Goal: Task Accomplishment & Management: Manage account settings

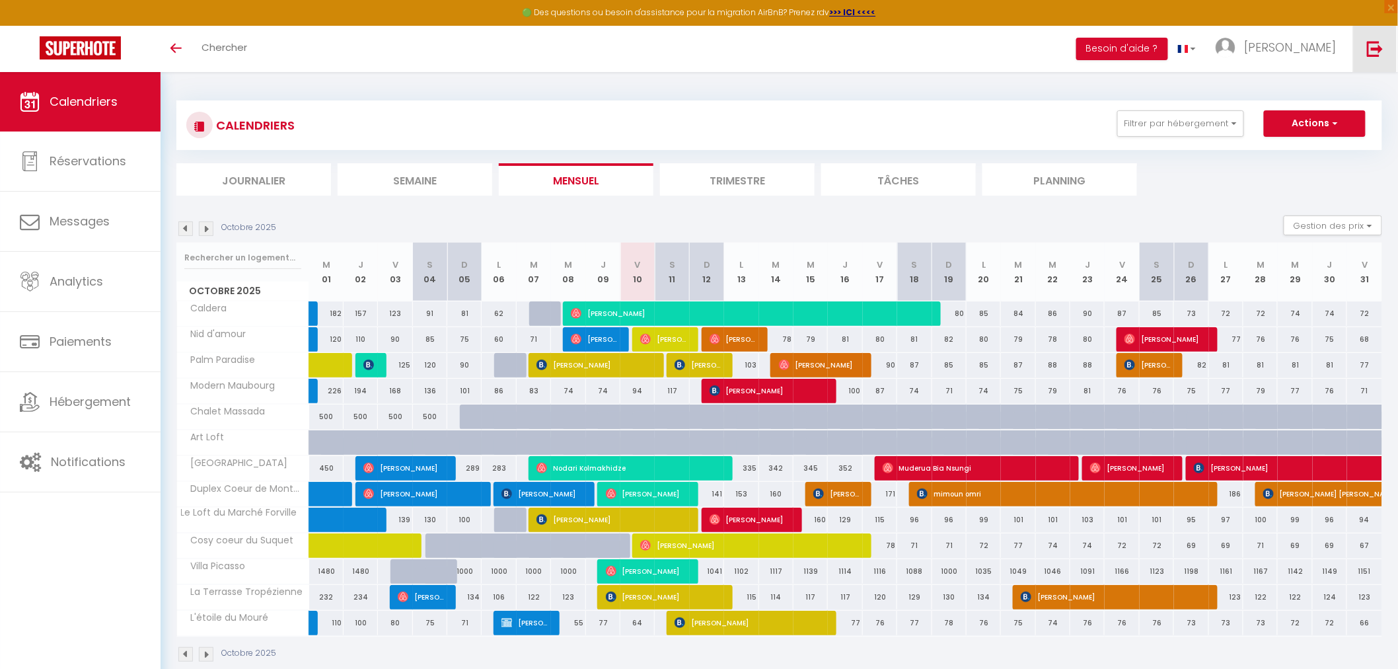
click at [1378, 42] on img at bounding box center [1375, 48] width 17 height 17
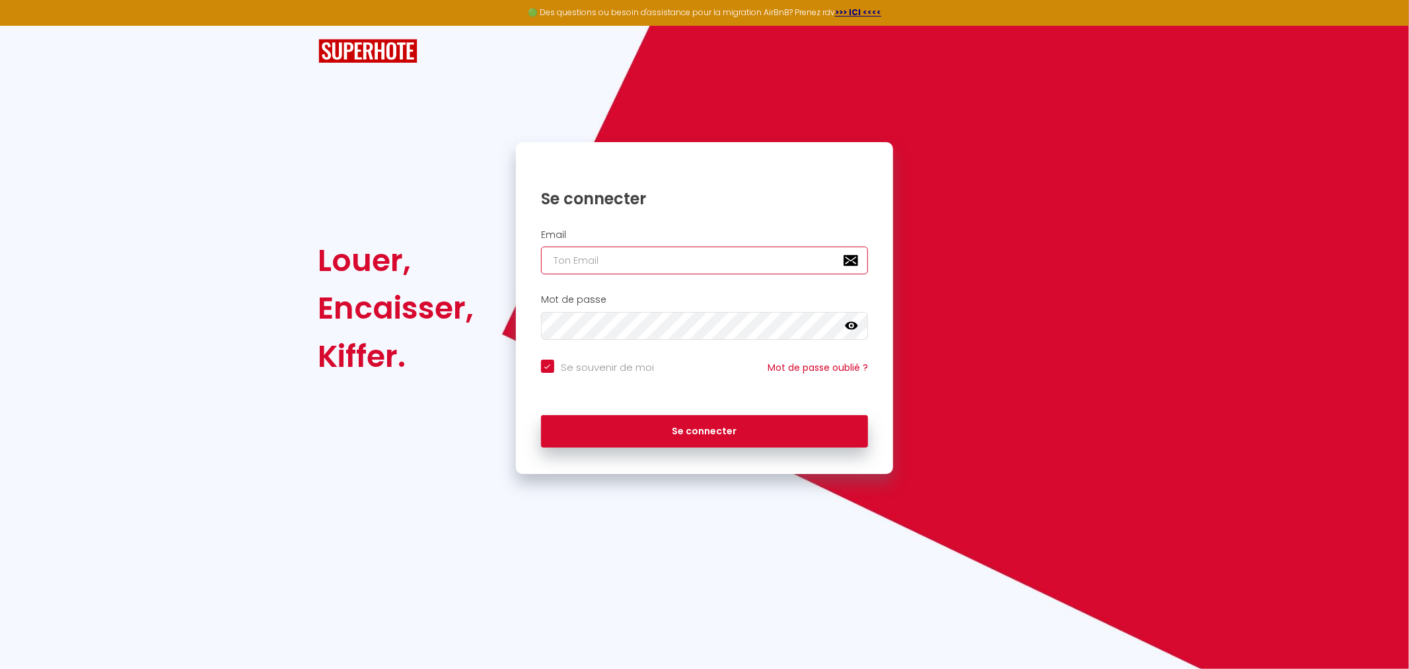
type input "[EMAIL_ADDRESS][DOMAIN_NAME]"
checkbox input "true"
click at [722, 256] on input "[EMAIL_ADDRESS][DOMAIN_NAME]" at bounding box center [705, 260] width 328 height 28
drag, startPoint x: 725, startPoint y: 260, endPoint x: 402, endPoint y: 279, distance: 324.2
click at [388, 279] on div "Louer, Encaisser, [PERSON_NAME]. Se connecter Email [EMAIL_ADDRESS][DOMAIN_NAME…" at bounding box center [704, 308] width 790 height 332
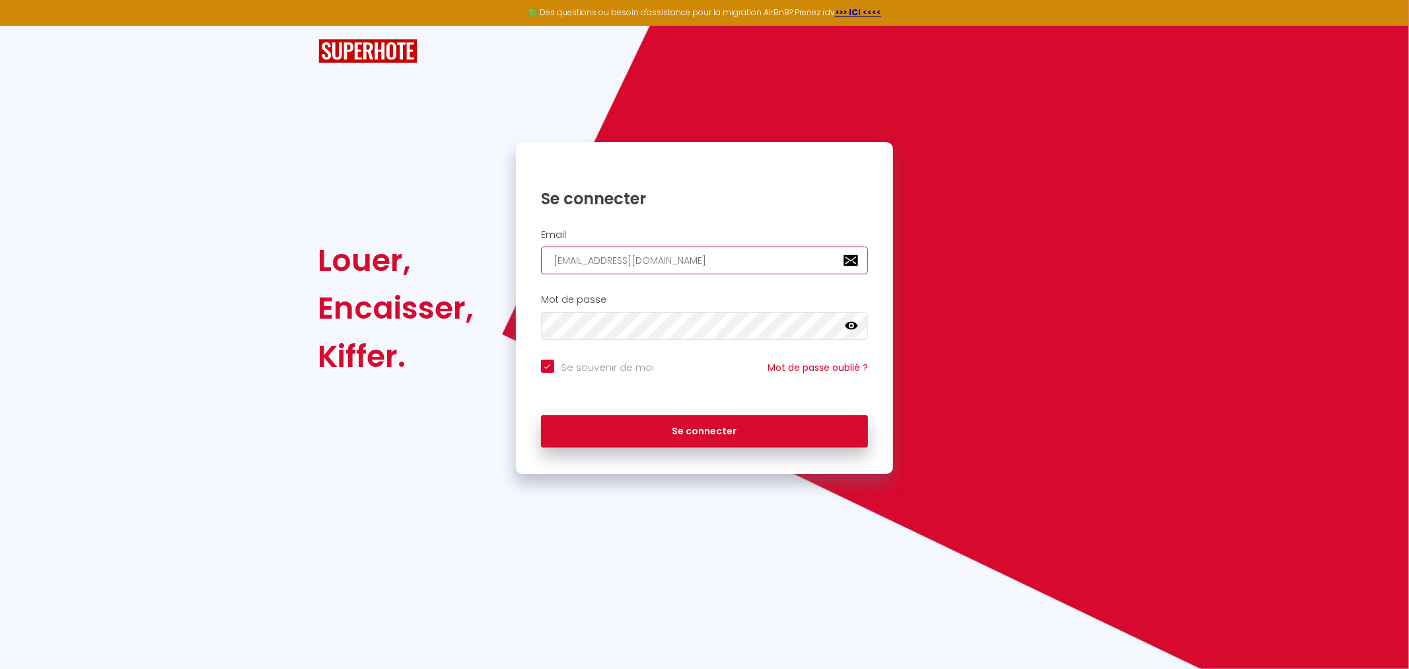
paste input "hcayard"
type input "[EMAIL_ADDRESS][DOMAIN_NAME]"
checkbox input "true"
type input "[EMAIL_ADDRESS][DOMAIN_NAME]"
click at [517, 338] on div "Mot de passe false" at bounding box center [705, 317] width 378 height 46
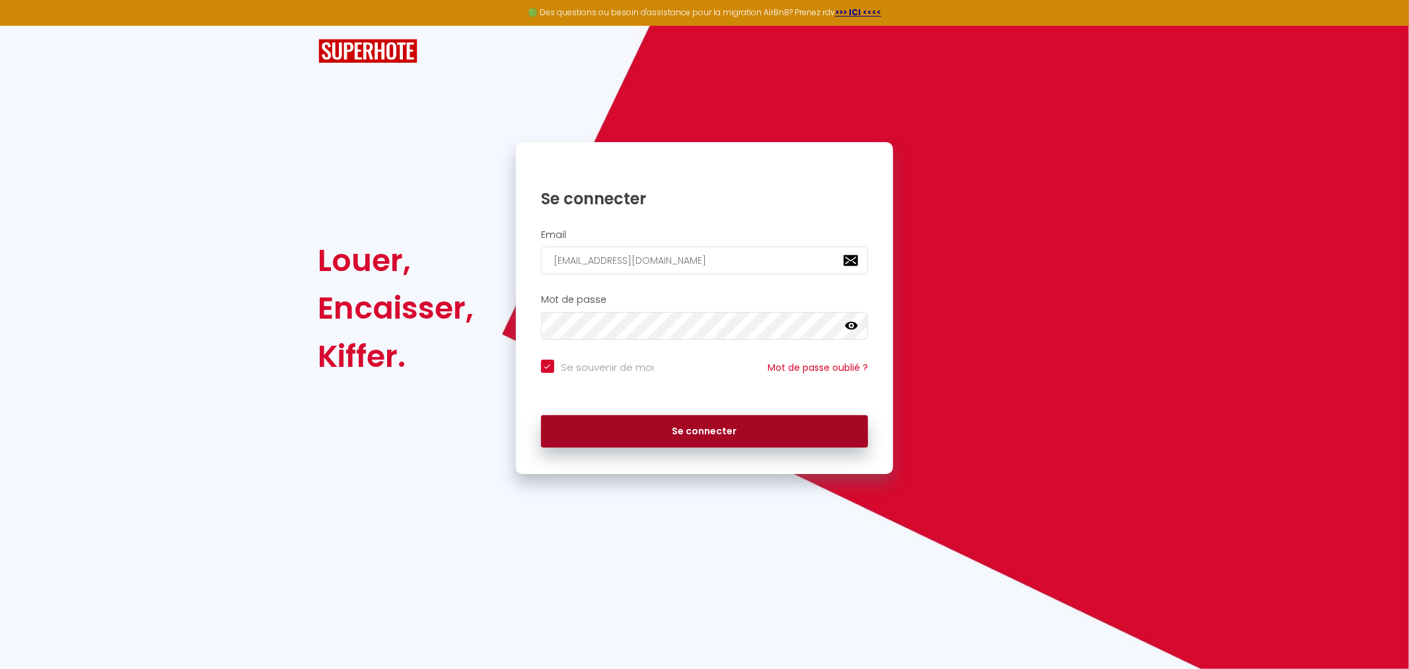
click at [831, 426] on button "Se connecter" at bounding box center [705, 431] width 328 height 33
checkbox input "true"
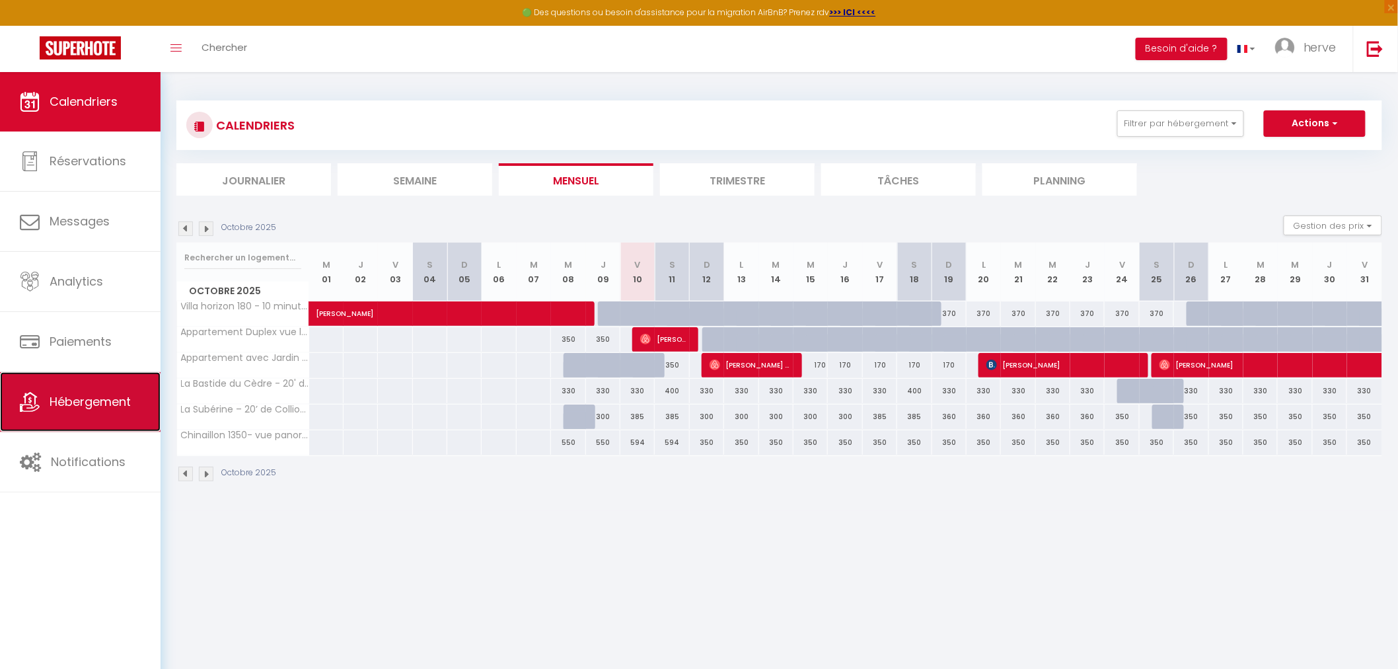
click at [89, 395] on span "Hébergement" at bounding box center [90, 401] width 81 height 17
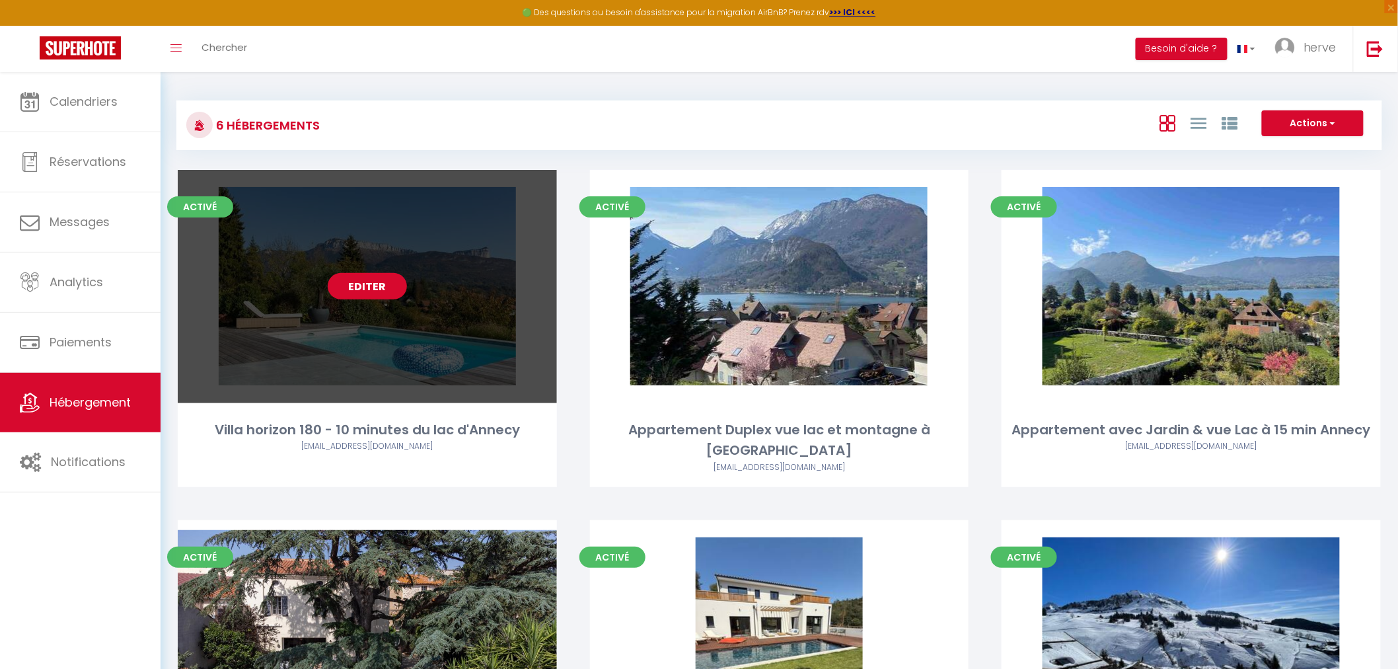
click at [355, 287] on link "Editer" at bounding box center [367, 286] width 79 height 26
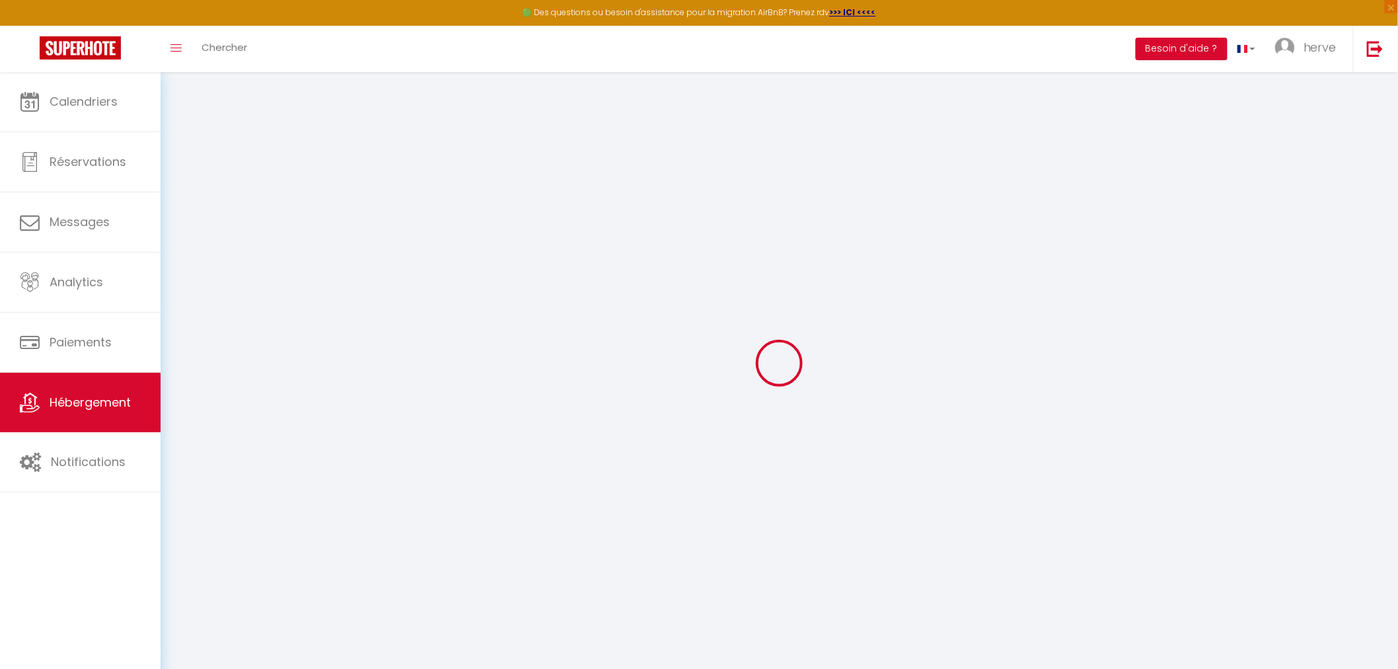
type input "Oups ! Les dates sélectionnées sont indisponibles."
type textarea "Malheureusement les dates sélectionnées sont indisponibles. Nous vous invitons …"
type input "45.9463119"
type input "6.1486202"
checkbox input "true"
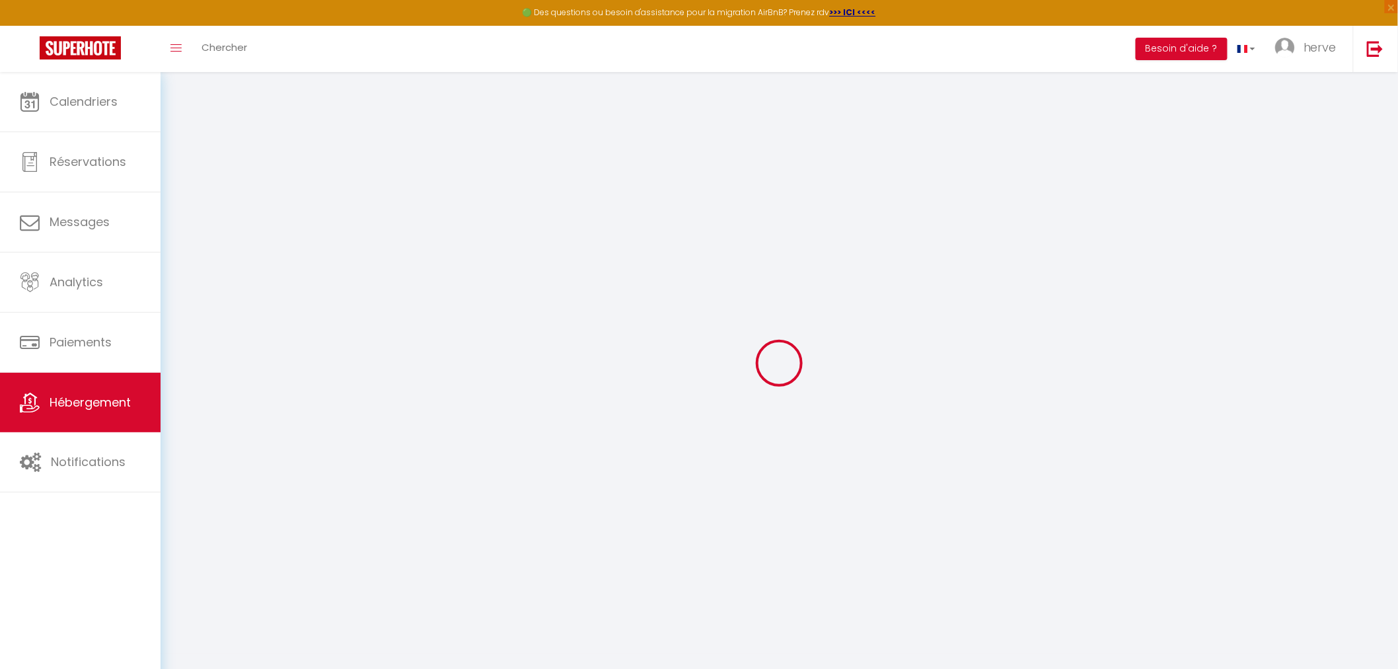
checkbox input "false"
select select
checkbox input "false"
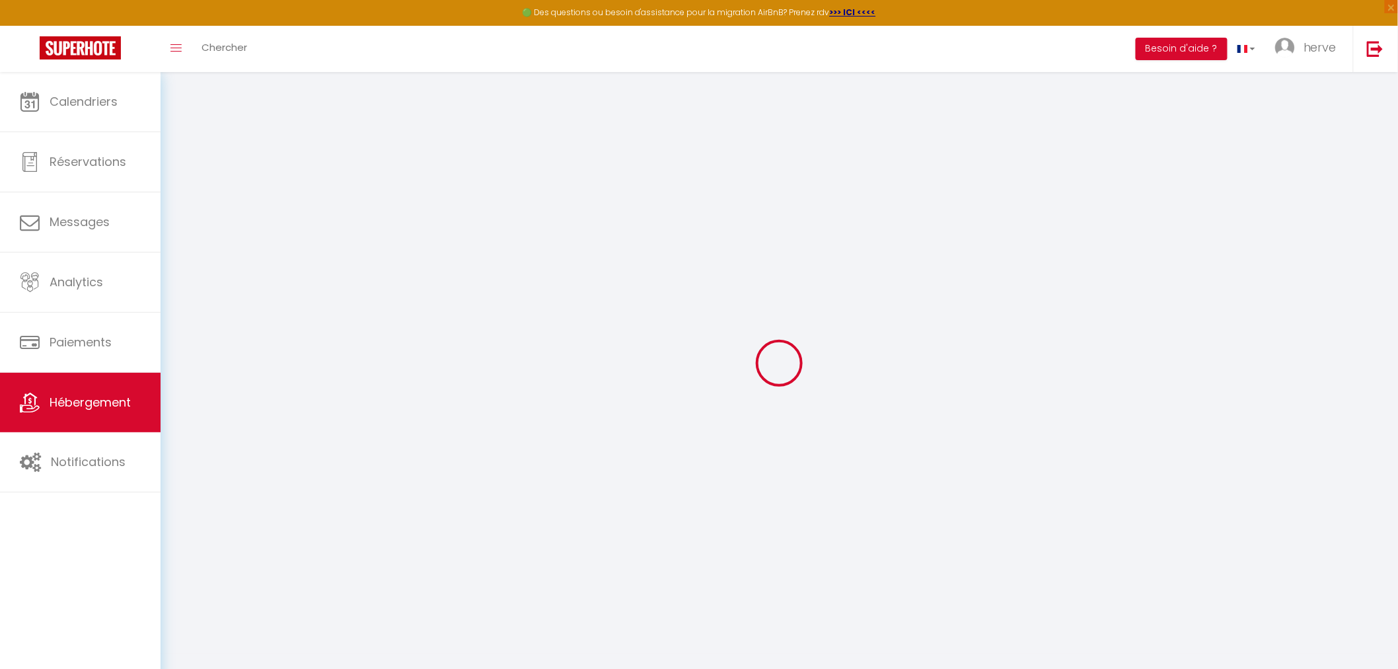
checkbox input "false"
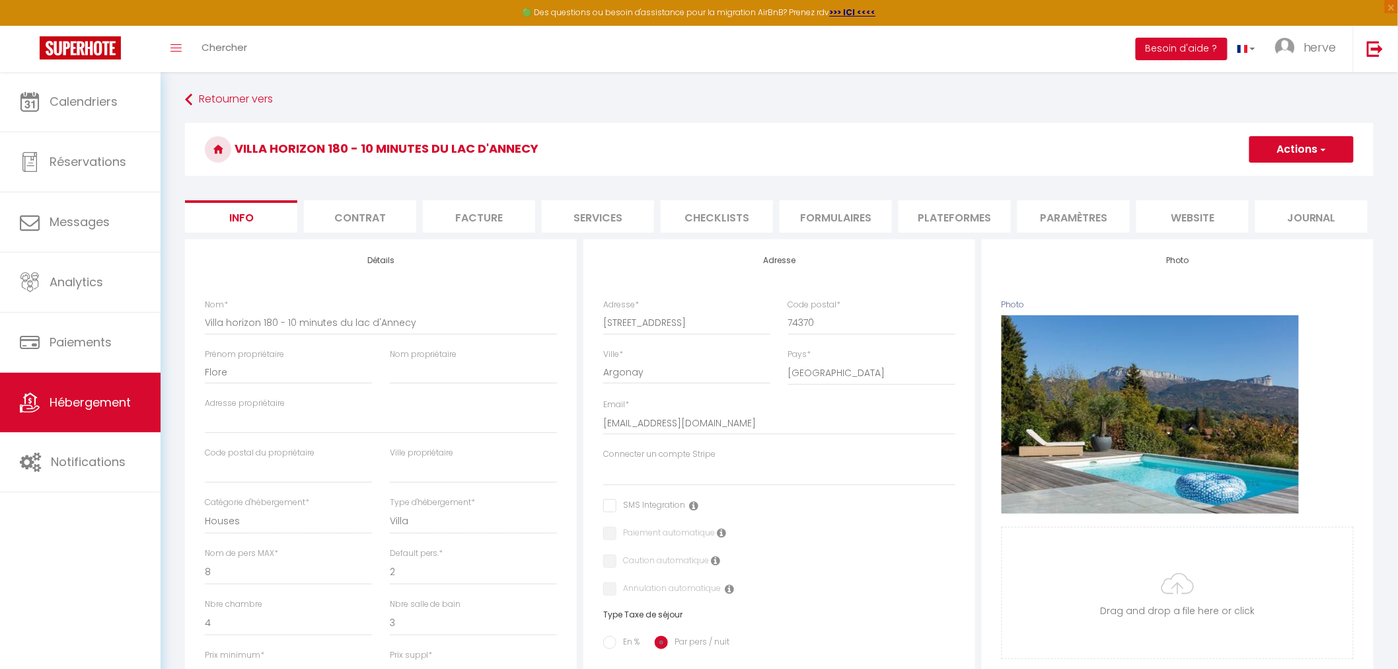
select select
checkbox input "false"
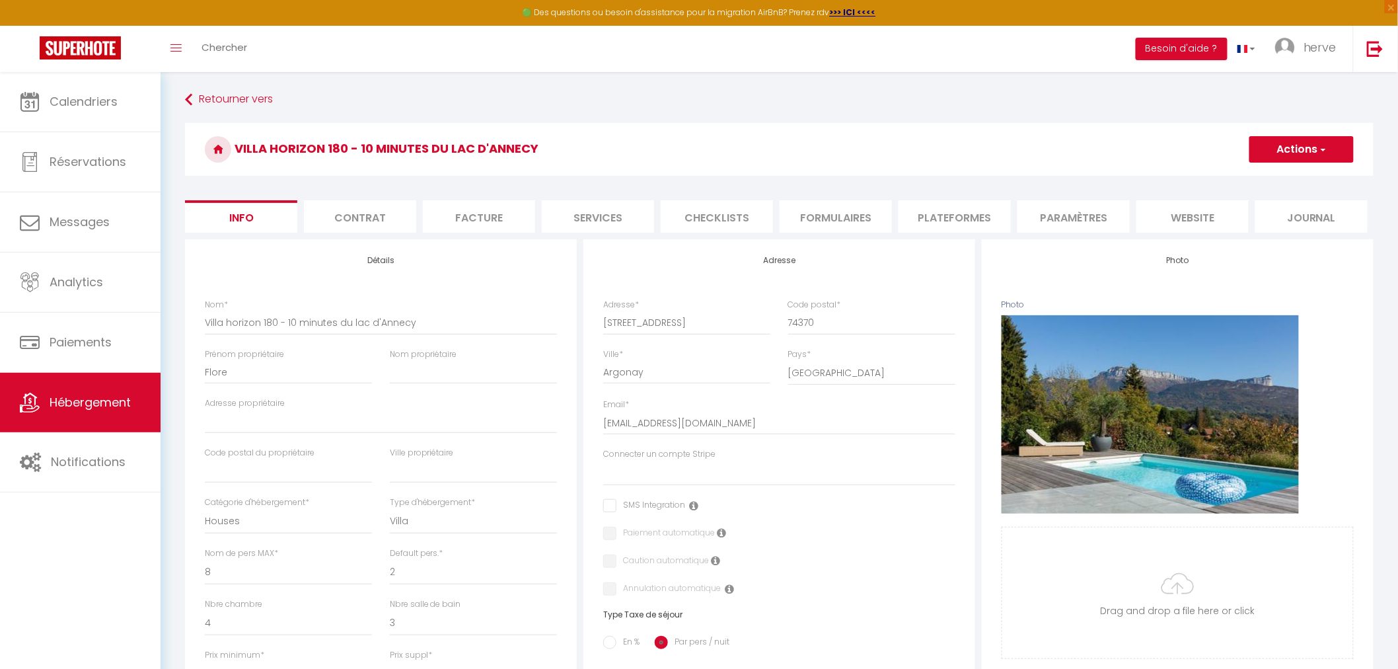
click at [1192, 205] on li "website" at bounding box center [1192, 216] width 112 height 32
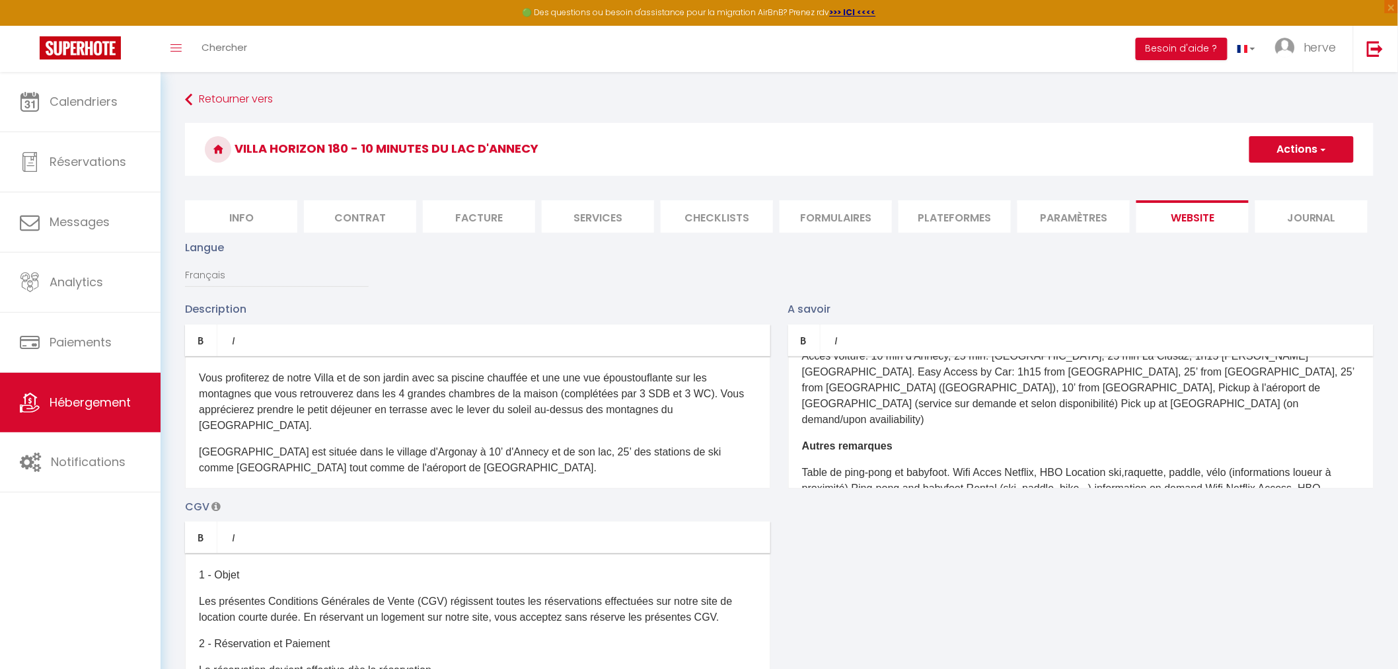
click at [1320, 143] on span "button" at bounding box center [1322, 149] width 9 height 13
click at [908, 280] on div "Langue Français Anglais Portugais Espagnol [GEOGRAPHIC_DATA]" at bounding box center [779, 269] width 1206 height 61
click at [235, 217] on li "Info" at bounding box center [241, 216] width 112 height 32
select select
checkbox input "false"
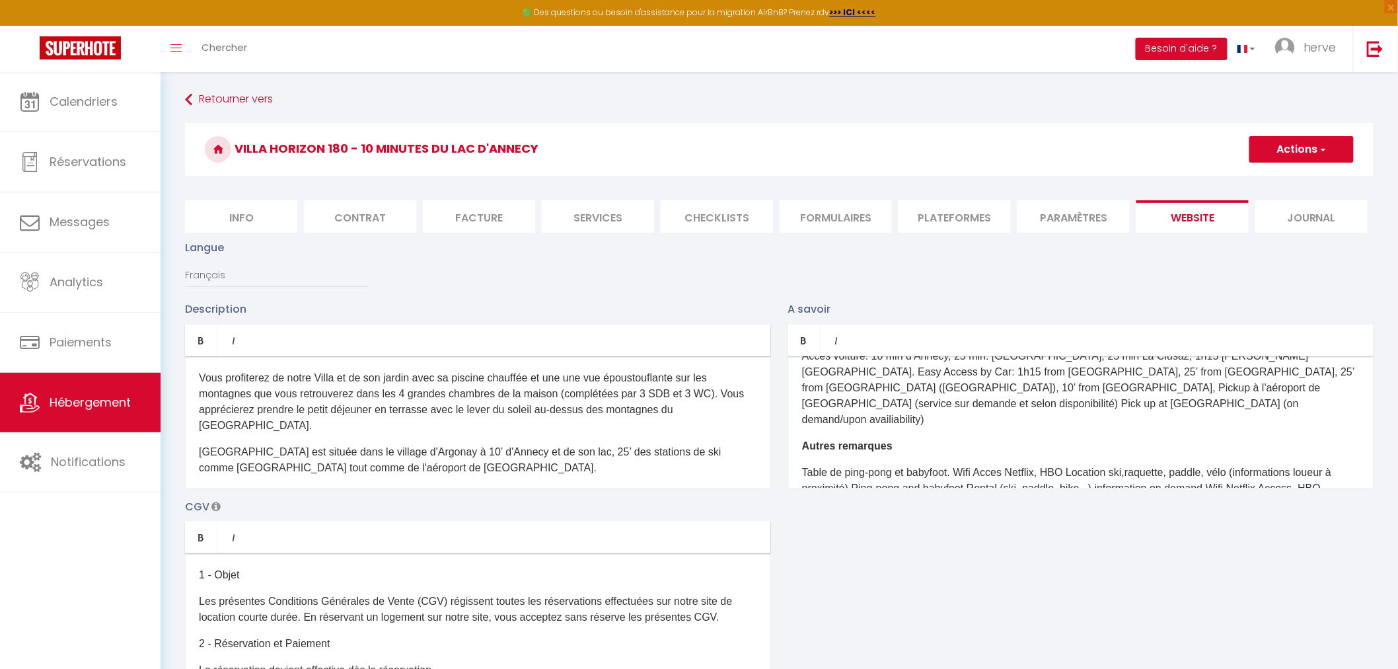
checkbox input "false"
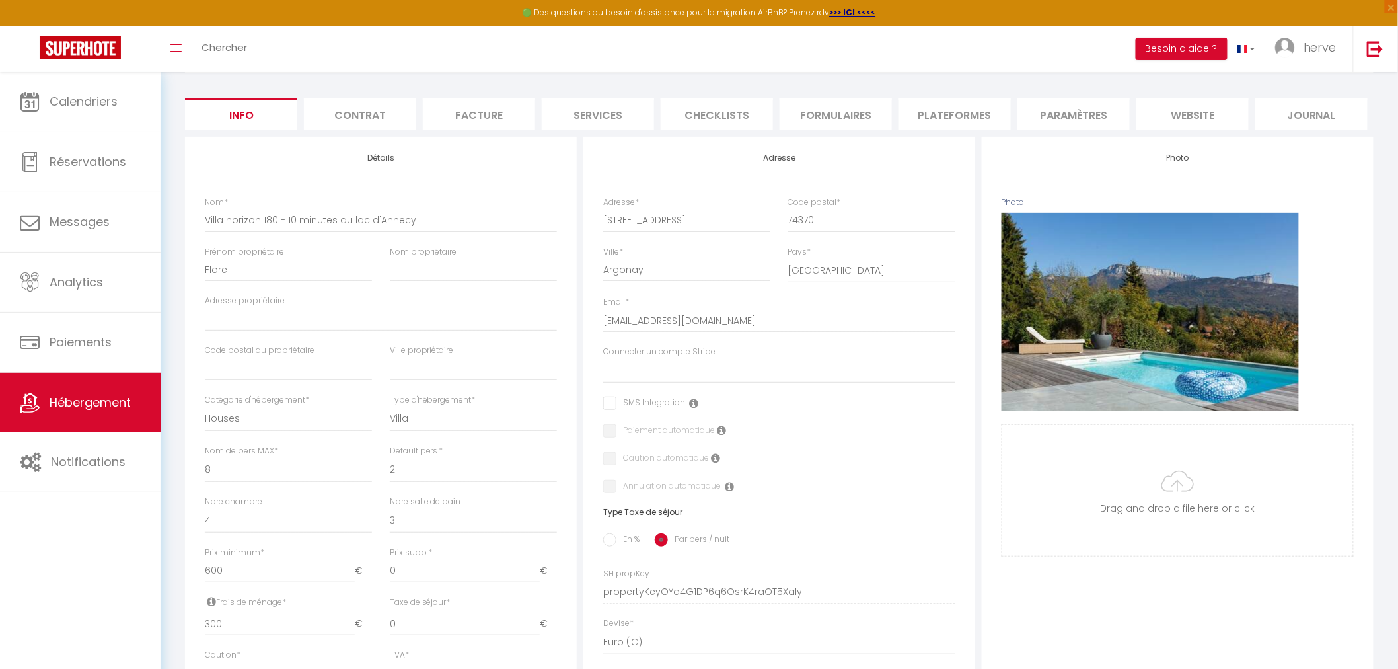
scroll to position [73, 0]
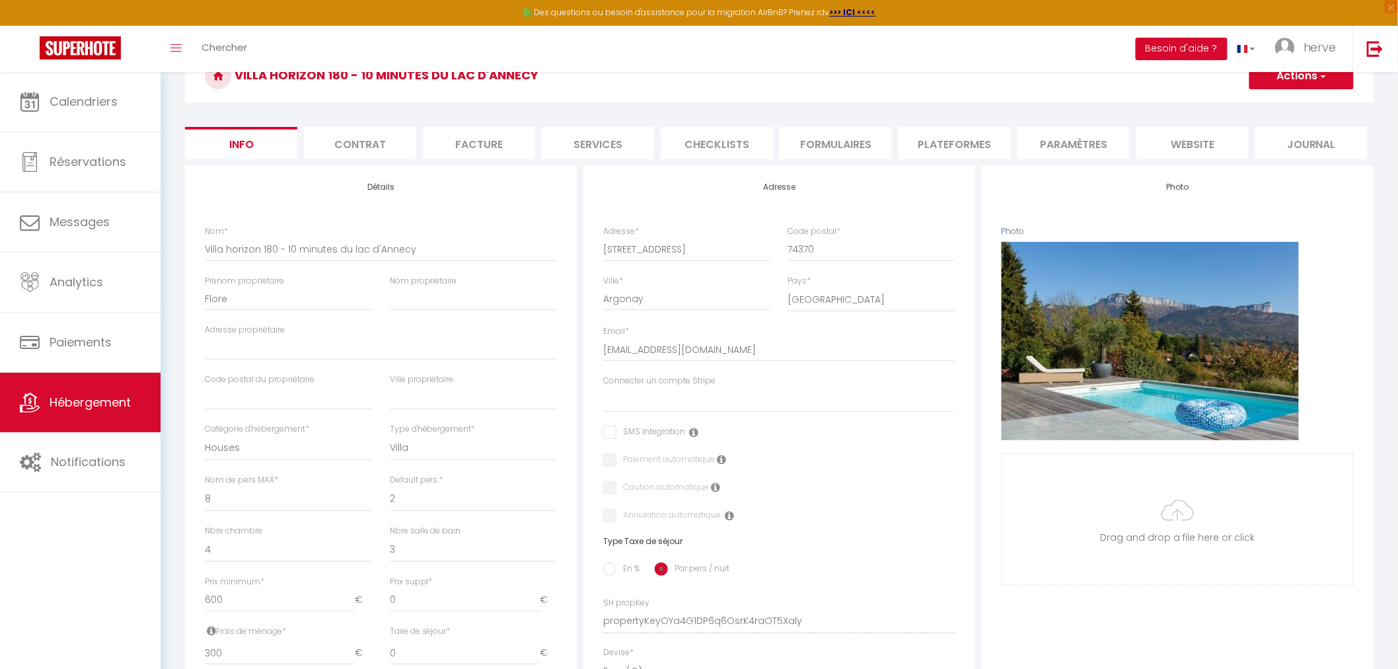
click at [1097, 139] on li "Paramètres" at bounding box center [1073, 143] width 112 height 32
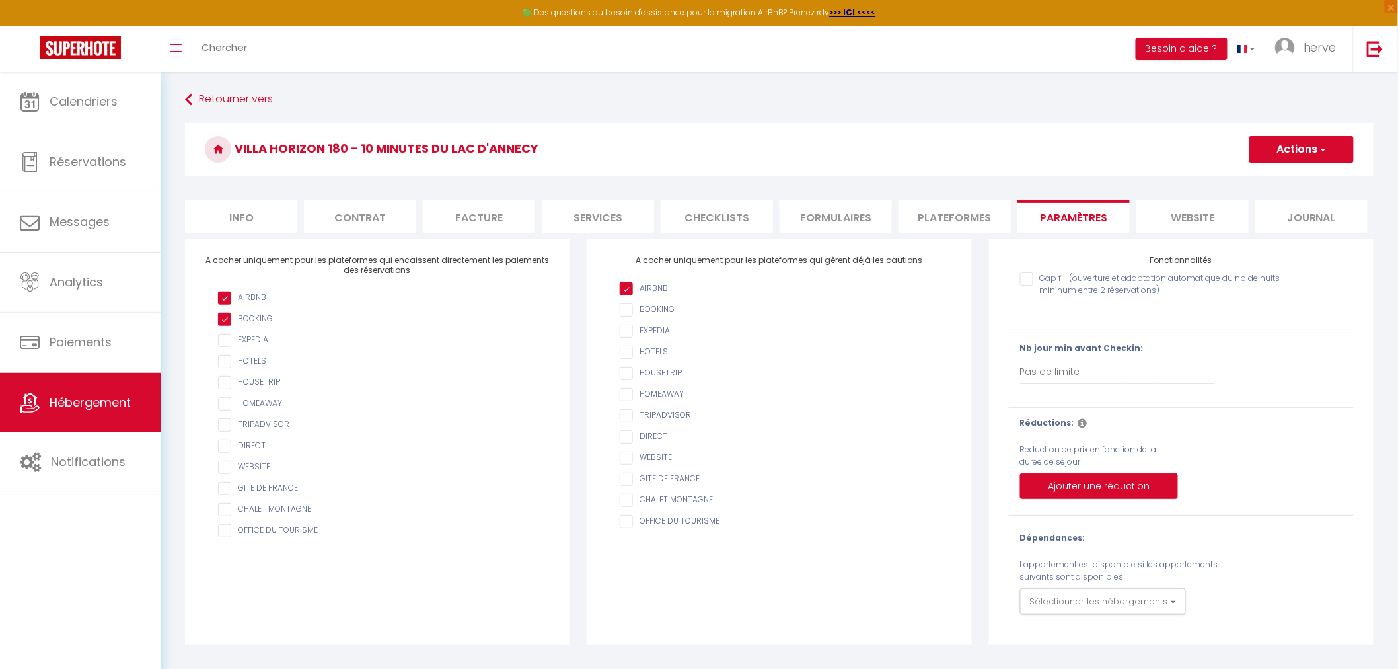
click at [234, 218] on li "Info" at bounding box center [241, 216] width 112 height 32
select select
checkbox input "false"
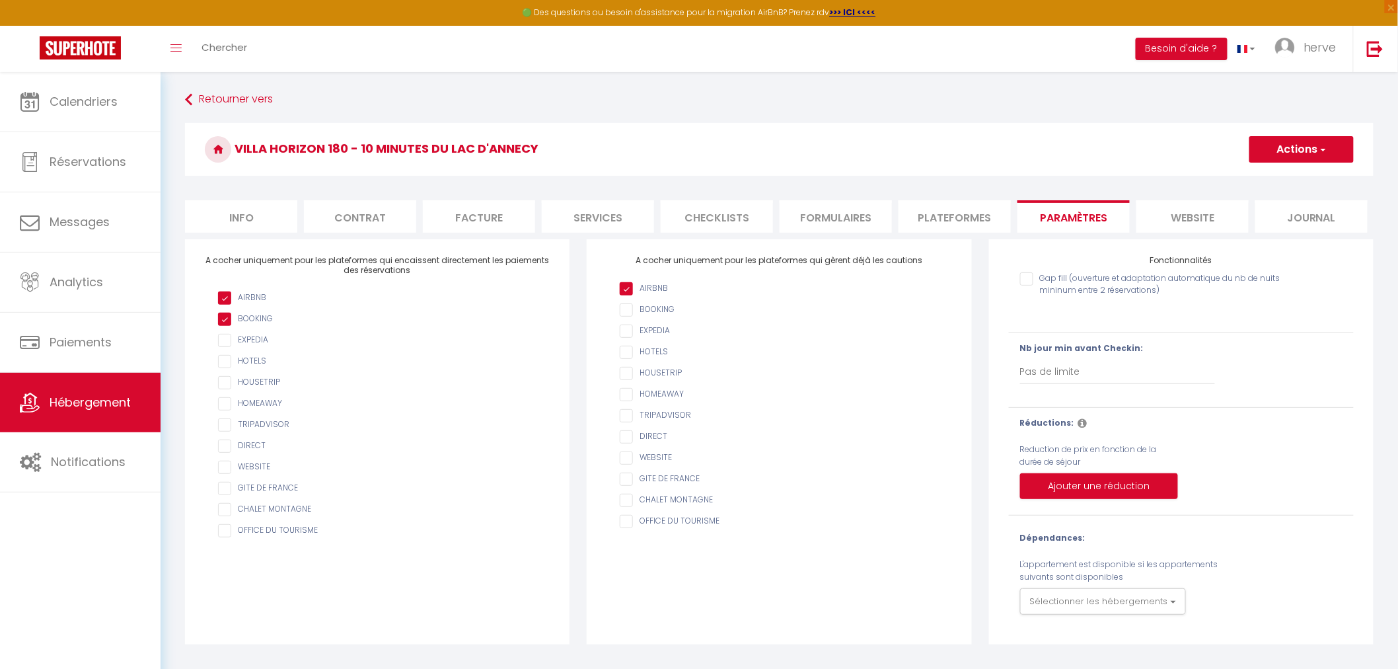
checkbox input "false"
